Goal: Check status: Check status

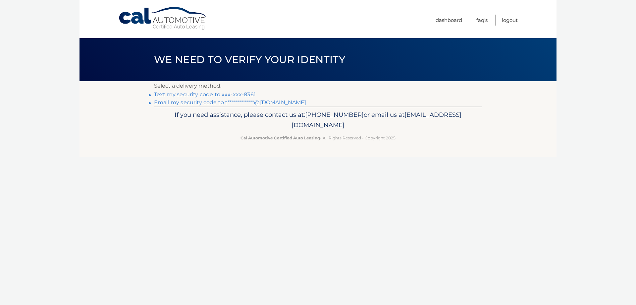
click at [189, 95] on link "Text my security code to xxx-xxx-8361" at bounding box center [205, 94] width 102 height 6
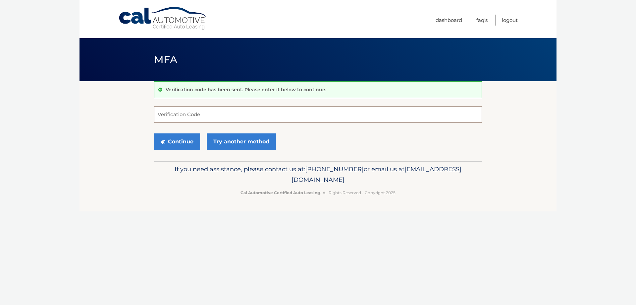
click at [191, 112] on input "Verification Code" at bounding box center [318, 114] width 328 height 17
type input "948913"
click at [176, 144] on button "Continue" at bounding box center [177, 141] width 46 height 17
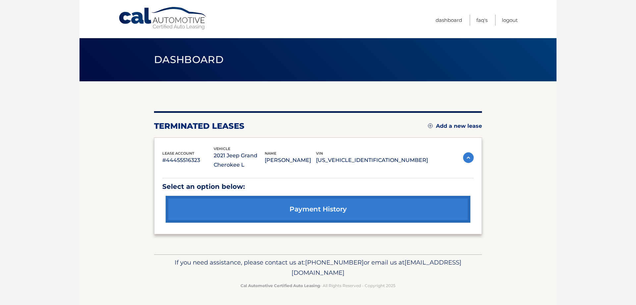
click at [311, 208] on link "payment history" at bounding box center [318, 209] width 305 height 27
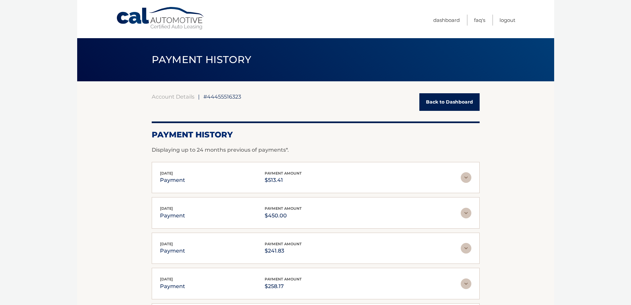
click at [459, 99] on link "Back to Dashboard" at bounding box center [450, 102] width 60 height 18
